Goal: Ask a question: Seek information or help from site administrators or community

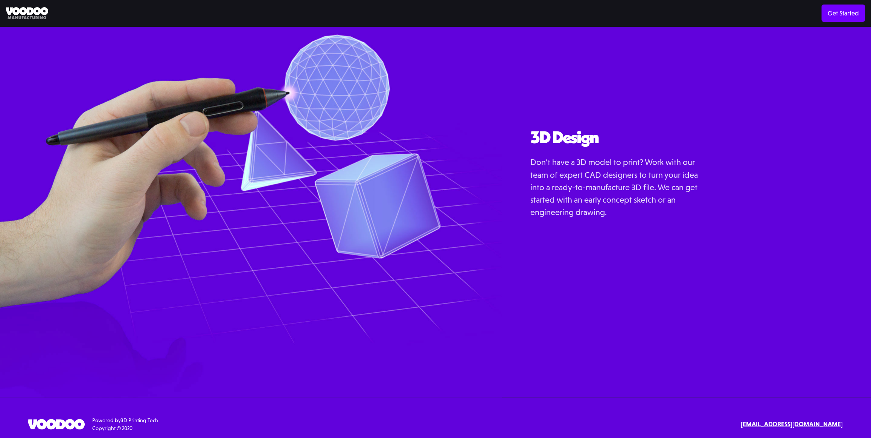
scroll to position [1025, 0]
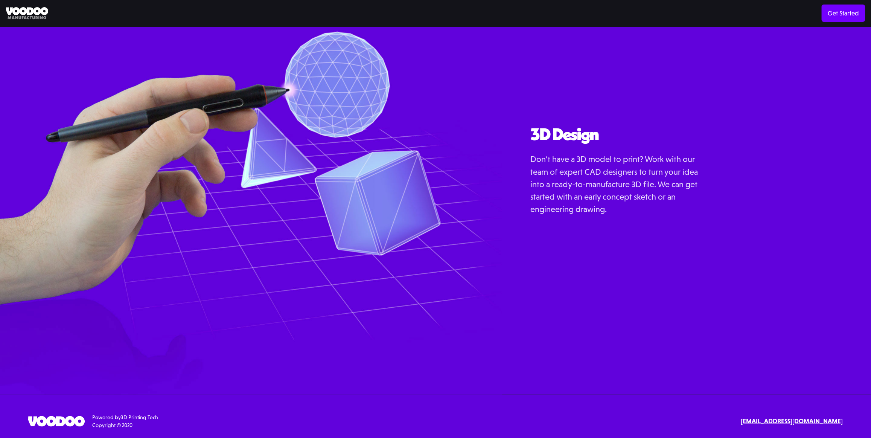
click at [786, 421] on strong "[EMAIL_ADDRESS][DOMAIN_NAME]" at bounding box center [791, 420] width 102 height 8
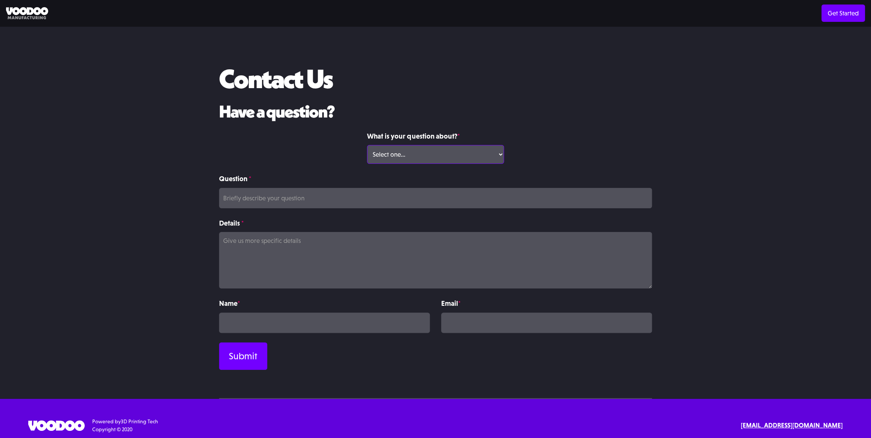
click at [414, 154] on select "Select one... Volume Print Order Direct Print Order Press/Media Inquiry Other" at bounding box center [435, 154] width 137 height 19
select select "Other"
click at [367, 145] on select "Select one... Volume Print Order Direct Print Order Press/Media Inquiry Other" at bounding box center [435, 154] width 137 height 19
click at [346, 197] on input "Question *" at bounding box center [435, 198] width 433 height 20
type input "Do you do 3D CAD modeling in house."
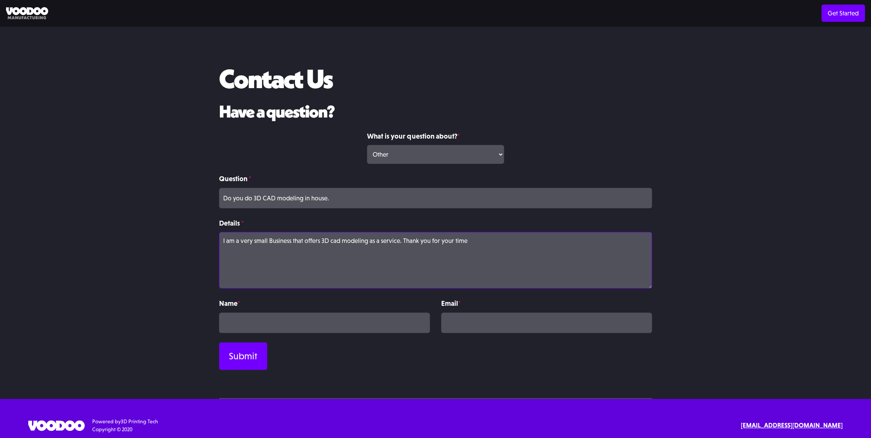
type textarea "I am a very small Business that offers 3D cad modeling as a service. Thank you …"
drag, startPoint x: 277, startPoint y: 308, endPoint x: 275, endPoint y: 316, distance: 7.9
click at [275, 314] on div "Name *" at bounding box center [324, 315] width 211 height 35
click at [275, 316] on input "Contact Form" at bounding box center [324, 322] width 211 height 20
type input "[PERSON_NAME]"
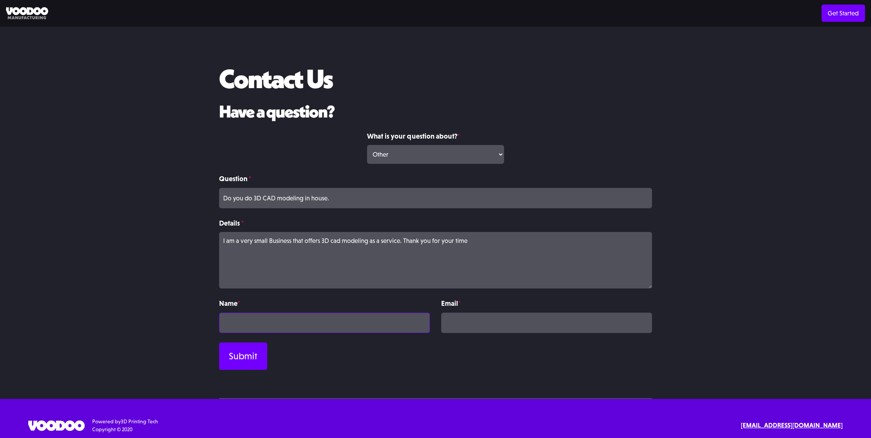
type input "[EMAIL_ADDRESS][DOMAIN_NAME]"
click at [250, 358] on input "Submit" at bounding box center [243, 355] width 48 height 27
type input "Please wait..."
